Goal: Information Seeking & Learning: Learn about a topic

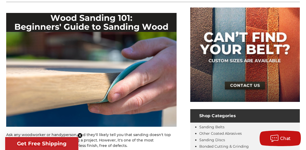
scroll to position [94, 0]
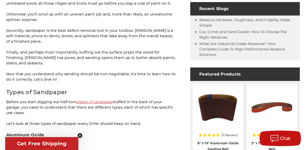
click at [91, 50] on p "Finally, and perhaps most importantly, buffing out the surface preps the wood f…" at bounding box center [91, 58] width 171 height 16
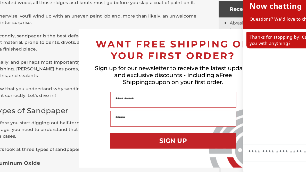
scroll to position [260, 0]
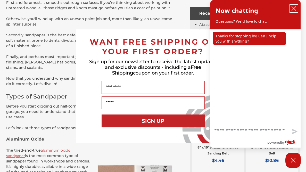
click at [294, 5] on button "close chatbox" at bounding box center [294, 9] width 8 height 8
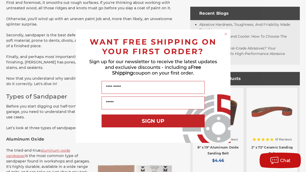
click at [227, 34] on circle "Close dialog" at bounding box center [225, 33] width 5 height 5
